Goal: Navigation & Orientation: Find specific page/section

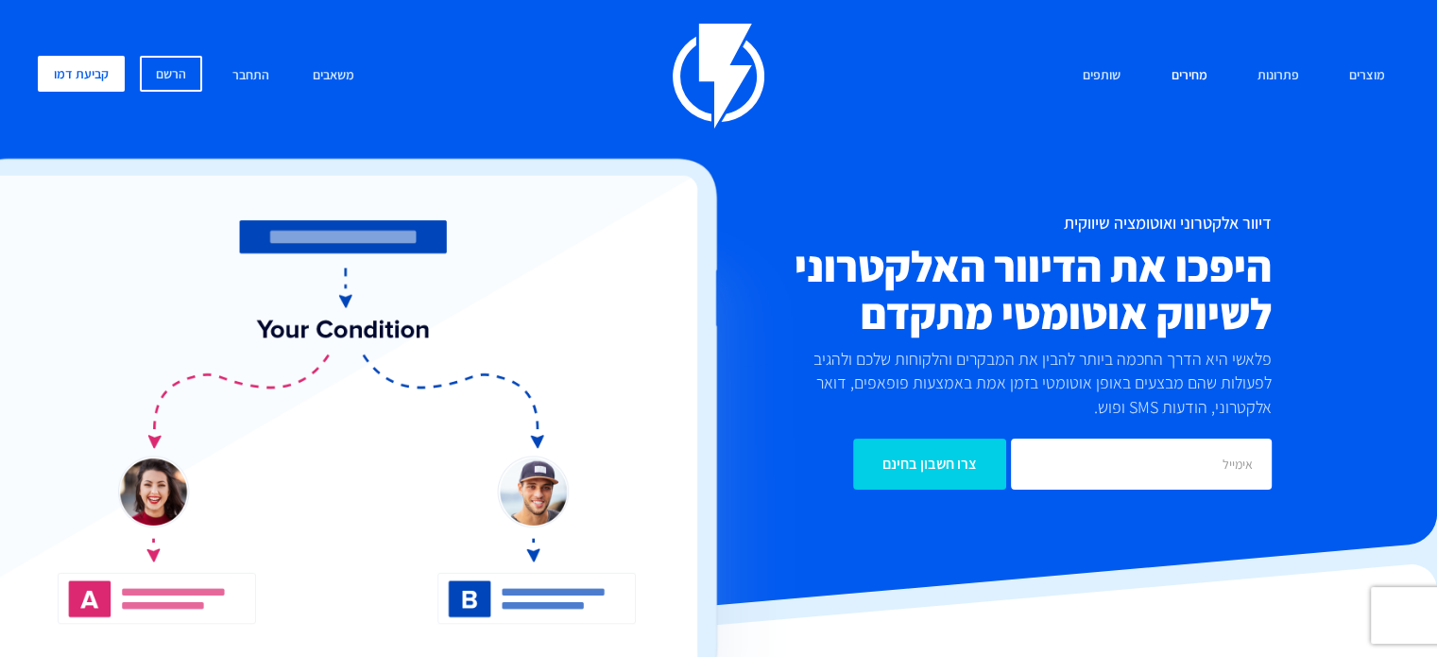
click at [1191, 77] on link "מחירים" at bounding box center [1189, 76] width 64 height 41
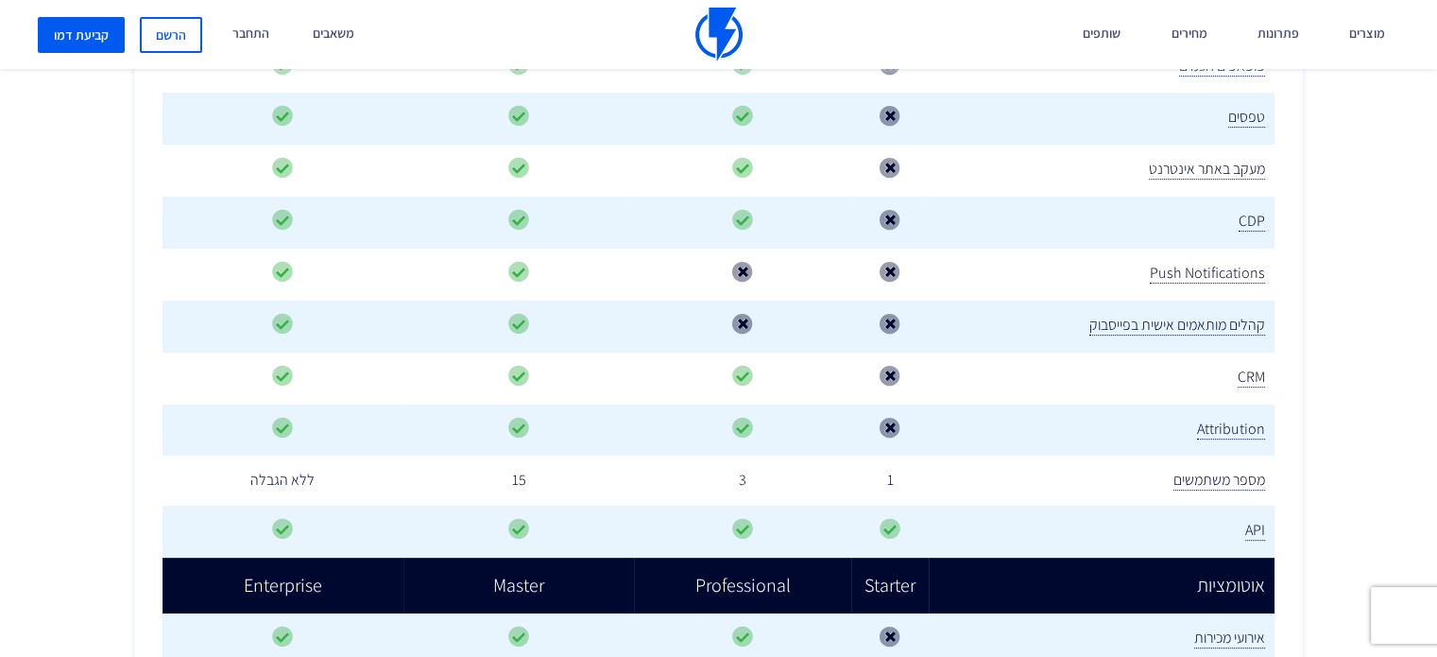
scroll to position [661, 0]
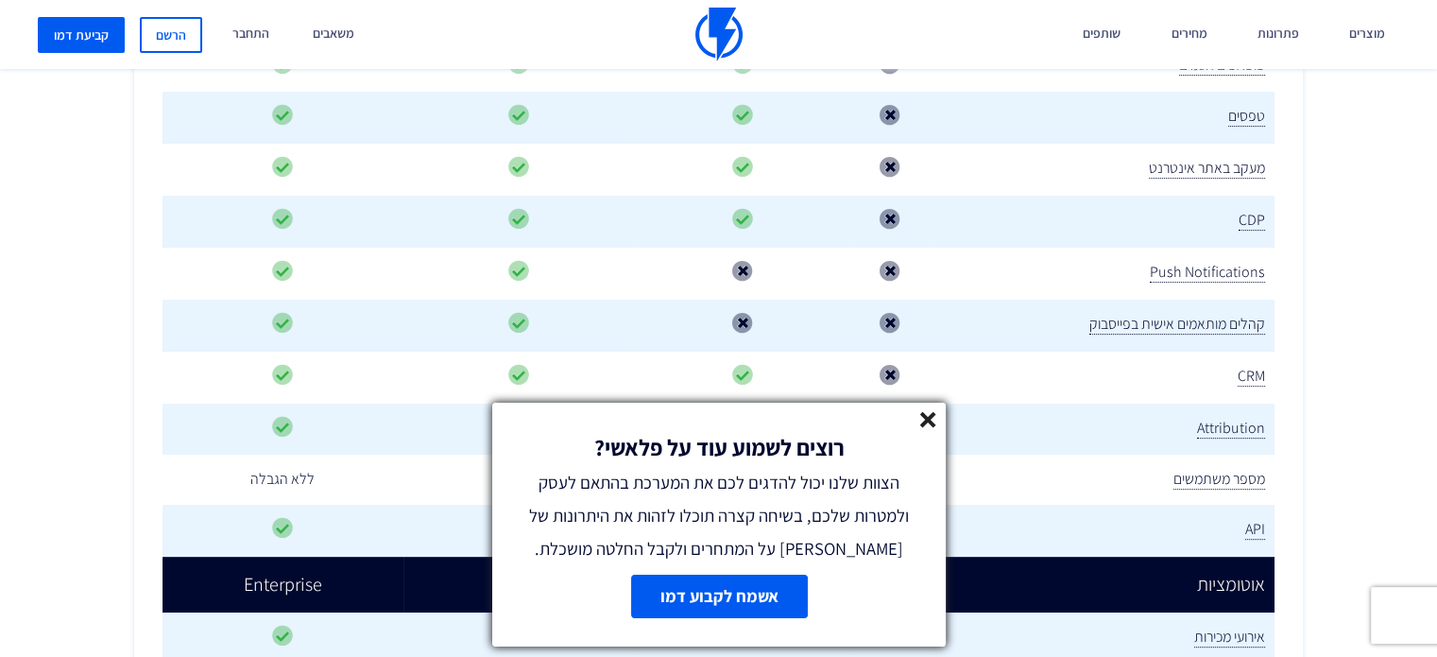
click at [922, 421] on line at bounding box center [927, 419] width 13 height 13
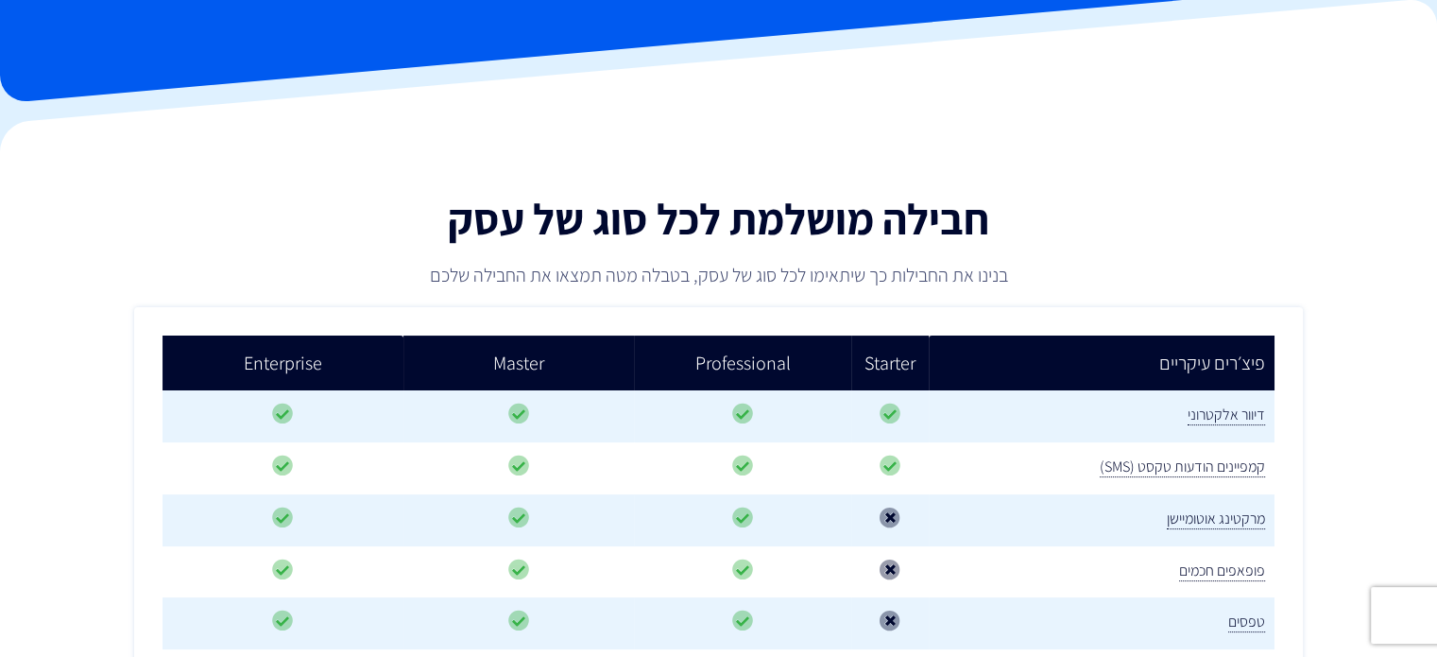
scroll to position [0, 0]
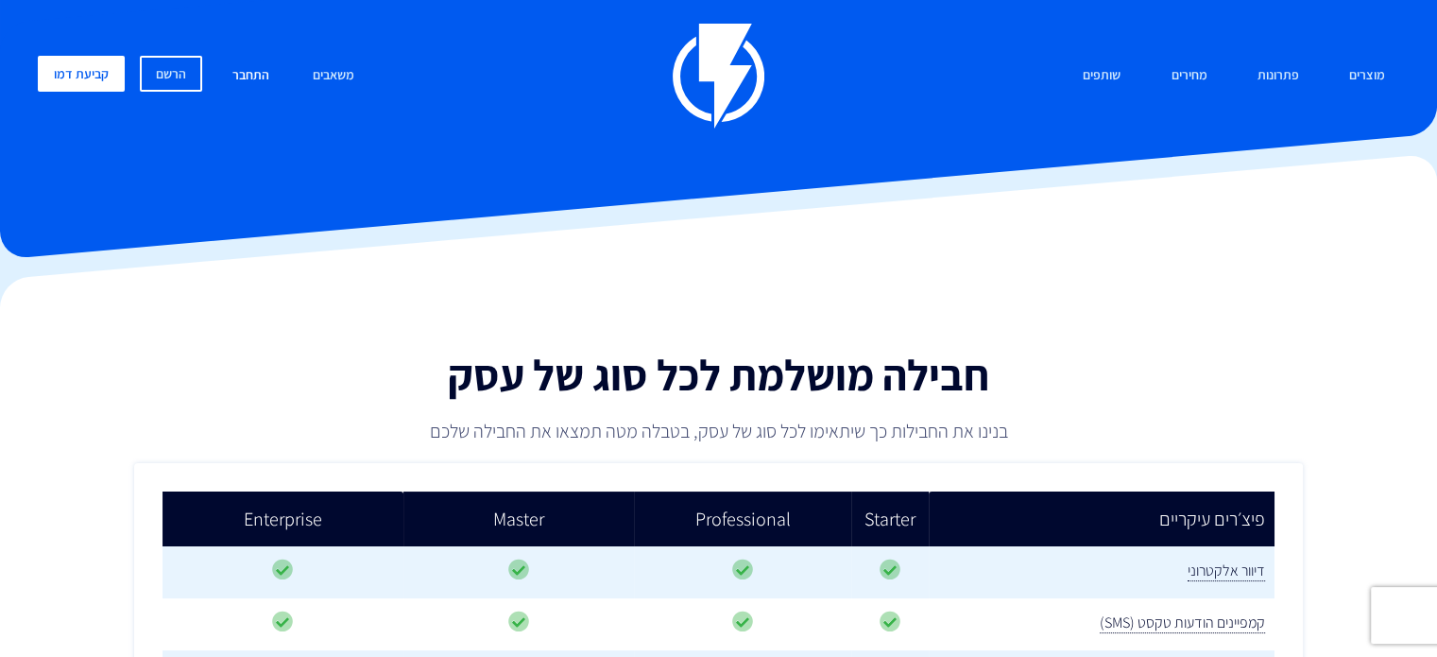
click at [249, 71] on link "התחבר" at bounding box center [250, 76] width 65 height 41
